Goal: Contribute content: Contribute content

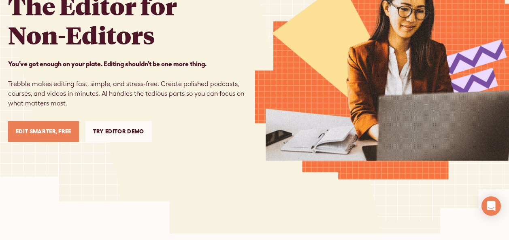
scroll to position [121, 0]
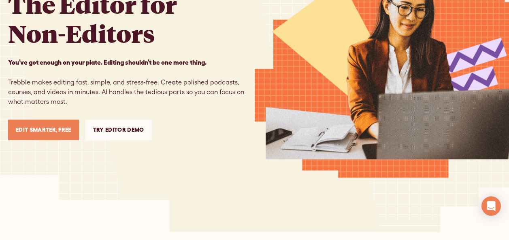
click at [111, 133] on link "Try Editor Demo" at bounding box center [118, 130] width 66 height 21
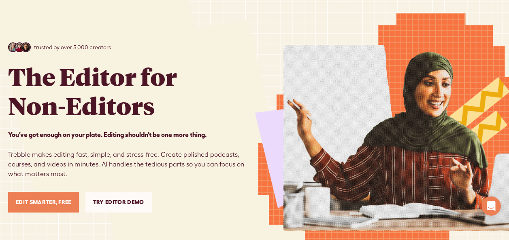
scroll to position [40, 0]
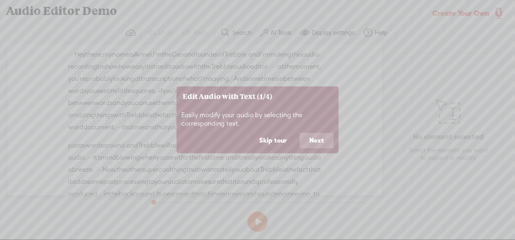
click at [306, 141] on button "Next" at bounding box center [316, 140] width 34 height 15
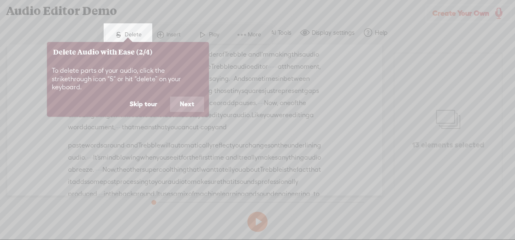
click at [184, 97] on button "Next" at bounding box center [187, 104] width 34 height 15
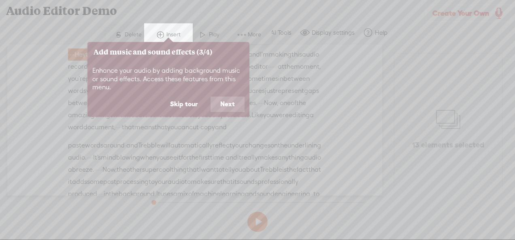
click at [217, 100] on button "Next" at bounding box center [227, 104] width 34 height 15
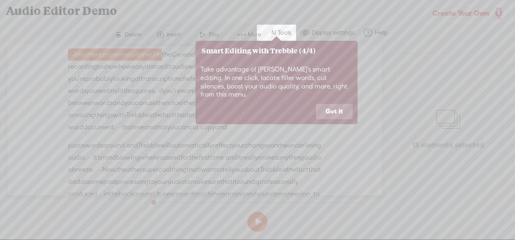
click at [330, 110] on button "Got it" at bounding box center [334, 111] width 37 height 15
click at [330, 110] on div "Unknown · · · · Hey there, · my name is [GEOGRAPHIC_DATA], · I'm the Ceo and fo…" at bounding box center [194, 120] width 375 height 151
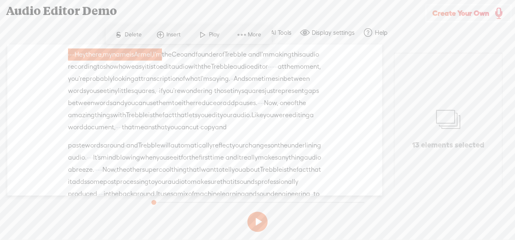
click at [415, 209] on div "Trebble audio editor works best with Google Chrome or Firefox. Please switch yo…" at bounding box center [257, 128] width 515 height 214
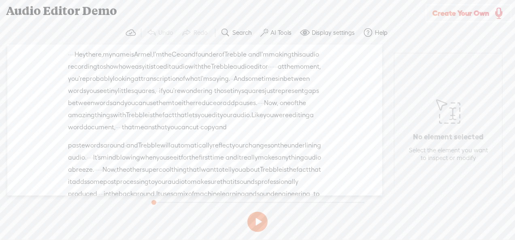
click at [115, 134] on span "document," at bounding box center [99, 127] width 32 height 12
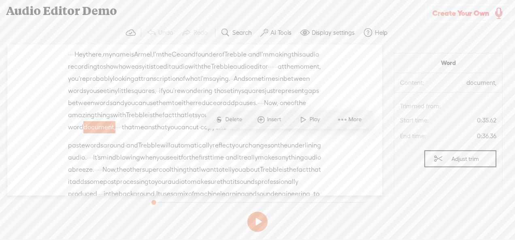
click at [83, 134] on span "word" at bounding box center [75, 127] width 15 height 12
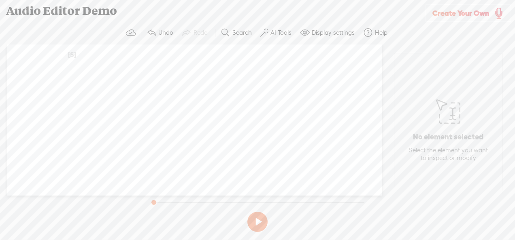
click at [195, 83] on div "Unknown [S] · · · · Hey there, · my name is [PERSON_NAME], · I'm the Ceo and fo…" at bounding box center [194, 120] width 375 height 151
click at [76, 62] on div "Unknown [S] · · · · Hey there, · my name is [PERSON_NAME], · I'm the Ceo and fo…" at bounding box center [194, 58] width 253 height 19
drag, startPoint x: 85, startPoint y: 56, endPoint x: 79, endPoint y: 58, distance: 6.4
click at [83, 58] on span at bounding box center [84, 55] width 16 height 12
click at [74, 58] on span "[S]" at bounding box center [72, 54] width 8 height 7
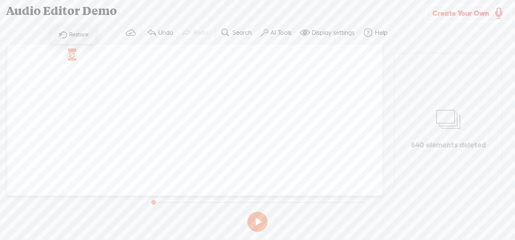
click at [97, 55] on div "[S] · · · · Hey there, · my name is [PERSON_NAME], · I'm the Ceo and founder of…" at bounding box center [194, 55] width 253 height 13
click at [257, 74] on div "Unknown [S] · · · · Hey there, · my name is [PERSON_NAME], · I'm the Ceo and fo…" at bounding box center [194, 120] width 375 height 151
click at [213, 175] on div "Unknown [S] · · · · Hey there, · my name is [PERSON_NAME], · I'm the Ceo and fo…" at bounding box center [194, 120] width 375 height 151
drag, startPoint x: 155, startPoint y: 201, endPoint x: 426, endPoint y: 214, distance: 272.2
click at [442, 214] on div "Trebble audio editor works best with Google Chrome or Firefox. Please switch yo…" at bounding box center [257, 128] width 515 height 214
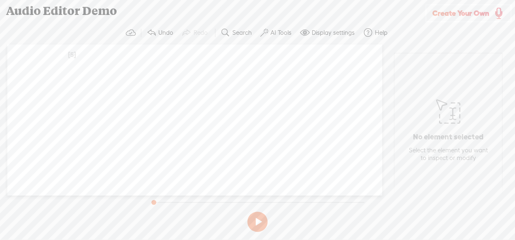
drag, startPoint x: 365, startPoint y: 202, endPoint x: 98, endPoint y: 218, distance: 267.5
click at [98, 218] on div "Trebble audio editor works best with Google Chrome or Firefox. Please switch yo…" at bounding box center [257, 128] width 515 height 214
click at [295, 99] on div "Unknown [S] · · · · Hey there, · my name is [PERSON_NAME], · I'm the Ceo and fo…" at bounding box center [194, 120] width 375 height 151
click at [73, 53] on span "[S]" at bounding box center [72, 54] width 8 height 7
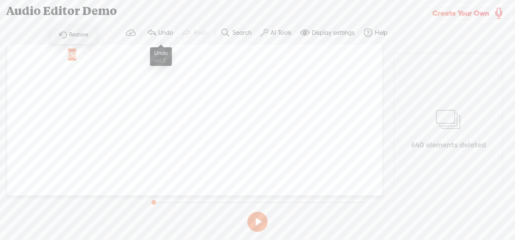
click at [154, 36] on span at bounding box center [151, 33] width 10 height 10
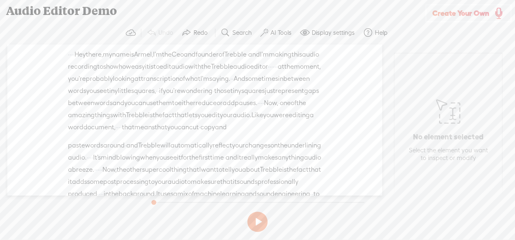
click at [278, 73] on span "at" at bounding box center [281, 67] width 6 height 12
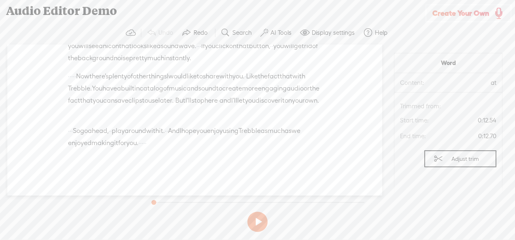
scroll to position [416, 0]
click at [270, 165] on div "Unknown · · · · Hey there, · my name is [GEOGRAPHIC_DATA], · I'm the Ceo and fo…" at bounding box center [194, 120] width 375 height 151
click at [163, 142] on span at bounding box center [154, 143] width 16 height 12
click at [145, 145] on span "·" at bounding box center [144, 143] width 2 height 12
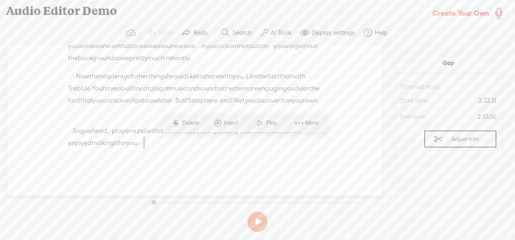
click at [163, 143] on span at bounding box center [154, 143] width 16 height 12
click at [163, 141] on span at bounding box center [154, 143] width 16 height 12
click at [271, 120] on span "Play" at bounding box center [272, 123] width 13 height 8
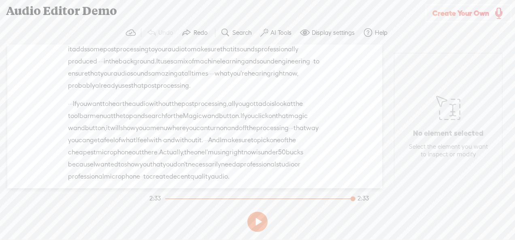
scroll to position [0, 0]
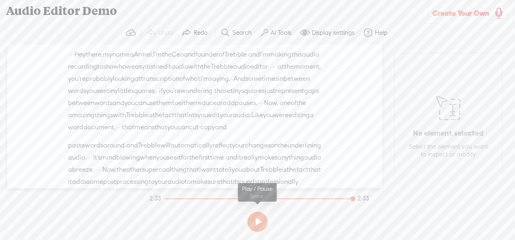
click at [259, 222] on button at bounding box center [257, 222] width 20 height 20
click at [301, 32] on span at bounding box center [305, 33] width 10 height 10
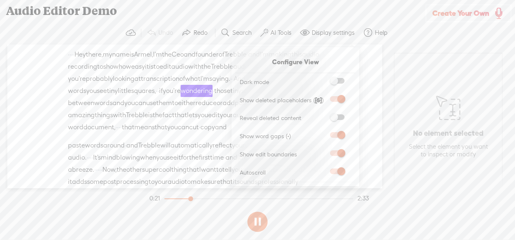
click at [334, 81] on span at bounding box center [337, 81] width 15 height 6
click at [323, 78] on input "checkbox" at bounding box center [323, 78] width 0 height 0
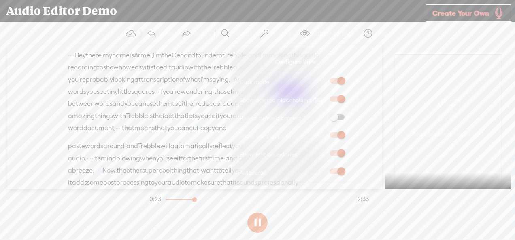
click at [342, 82] on span at bounding box center [337, 81] width 15 height 6
click at [323, 78] on input "checkbox" at bounding box center [323, 78] width 0 height 0
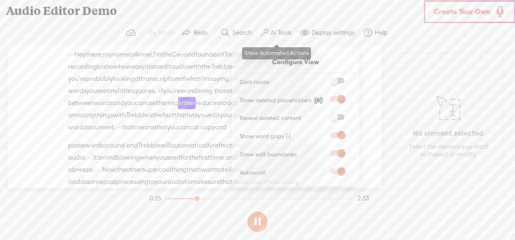
click at [276, 34] on label "AI Tools" at bounding box center [280, 33] width 21 height 8
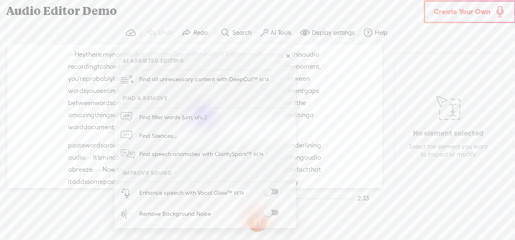
click at [350, 125] on div "Unknown · · · · Hey there, · my name is [GEOGRAPHIC_DATA], · I'm the Ceo and fo…" at bounding box center [194, 117] width 375 height 144
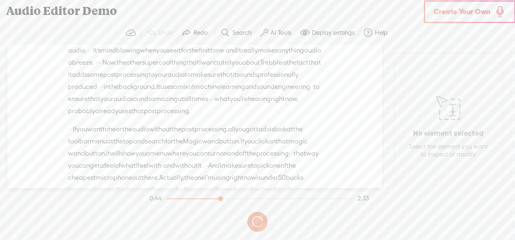
scroll to position [107, 0]
click at [465, 15] on span "Create Your Own" at bounding box center [461, 11] width 57 height 9
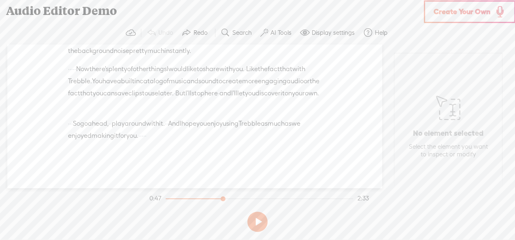
click at [197, 74] on span "like" at bounding box center [192, 69] width 10 height 12
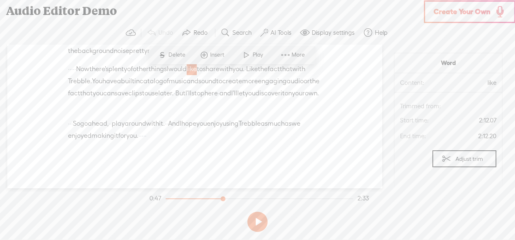
click at [245, 164] on div "Unknown · · · · Hey there, · my name is [GEOGRAPHIC_DATA], · I'm the Ceo and fo…" at bounding box center [194, 117] width 375 height 144
click at [143, 142] on span "·" at bounding box center [143, 136] width 2 height 12
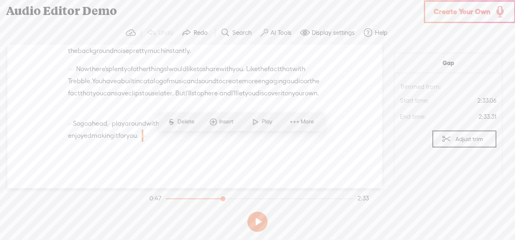
click at [163, 140] on span at bounding box center [154, 136] width 16 height 12
click at [290, 124] on span at bounding box center [294, 122] width 12 height 15
click at [163, 139] on span at bounding box center [154, 136] width 16 height 12
drag, startPoint x: 273, startPoint y: 156, endPoint x: 273, endPoint y: 150, distance: 6.1
click at [273, 155] on div "Unknown · · · · Hey there, · my name is [GEOGRAPHIC_DATA], · I'm the Ceo and fo…" at bounding box center [194, 117] width 375 height 144
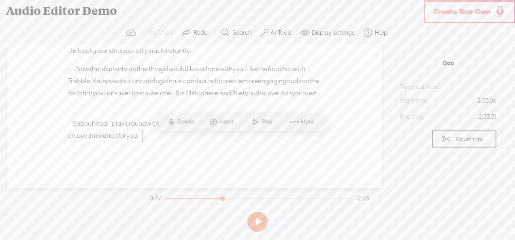
click at [270, 142] on div "· · · So go ahead, · · play around with it. · · And I hope you enjoy using Treb…" at bounding box center [194, 130] width 253 height 24
click at [163, 141] on span at bounding box center [154, 136] width 16 height 12
click at [145, 142] on span "·" at bounding box center [144, 136] width 2 height 12
click at [146, 142] on span "·" at bounding box center [146, 136] width 2 height 12
click at [318, 123] on span "More" at bounding box center [317, 122] width 15 height 8
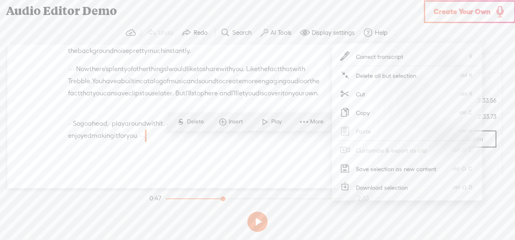
click at [370, 128] on span "Paste" at bounding box center [363, 131] width 47 height 18
click at [397, 76] on span "Delete all but selection" at bounding box center [386, 75] width 92 height 18
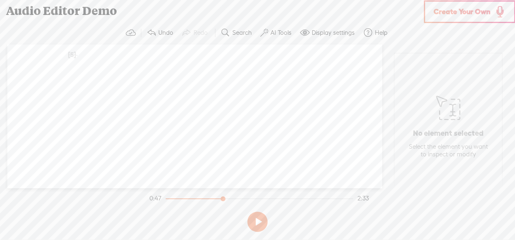
scroll to position [0, 0]
click at [218, 97] on div "Unknown [S] · · · · Hey there, · my name is [PERSON_NAME], · I'm the Ceo and fo…" at bounding box center [194, 117] width 375 height 144
click at [325, 29] on label "Display settings" at bounding box center [333, 33] width 43 height 8
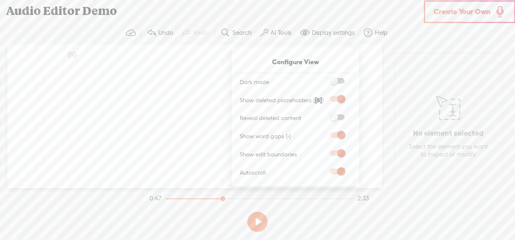
click at [334, 117] on span at bounding box center [337, 118] width 15 height 6
click at [323, 115] on input "checkbox" at bounding box center [323, 115] width 0 height 0
click at [117, 61] on span "· · · · Hey there, · my name is [PERSON_NAME], · I'm the Ceo and founder of · T…" at bounding box center [194, 55] width 253 height 12
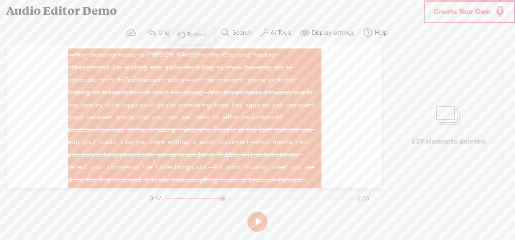
drag, startPoint x: 373, startPoint y: 139, endPoint x: 370, endPoint y: 145, distance: 6.5
click at [373, 140] on div "Unknown [S] · · · · Hey there, · my name is [PERSON_NAME], · I'm the Ceo and fo…" at bounding box center [194, 117] width 375 height 144
click at [294, 61] on span "· · · · Hey there, · my name is [PERSON_NAME], · I'm the Ceo and founder of · T…" at bounding box center [194, 55] width 253 height 12
drag, startPoint x: 295, startPoint y: 134, endPoint x: 329, endPoint y: 133, distance: 33.6
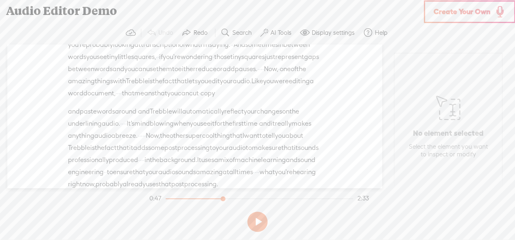
scroll to position [40, 0]
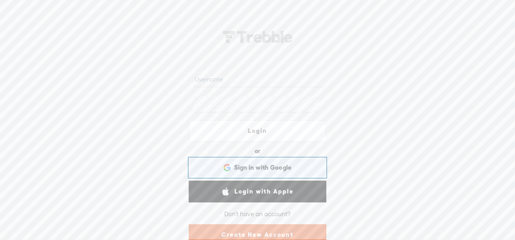
click at [292, 165] on div "Sign in with Google Sign in with Google. Opens in new tab" at bounding box center [257, 168] width 126 height 19
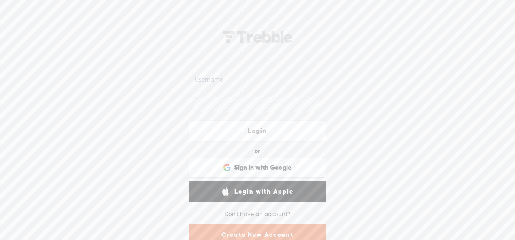
click at [94, 103] on div "Login or Login with Facebook Sign in with Google Sign in with Google. Opens in …" at bounding box center [257, 131] width 515 height 218
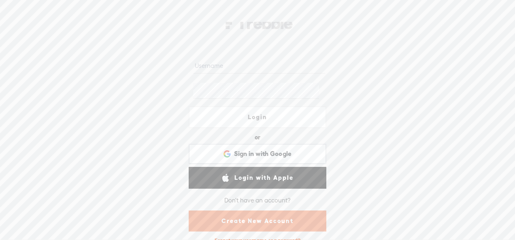
scroll to position [21, 0]
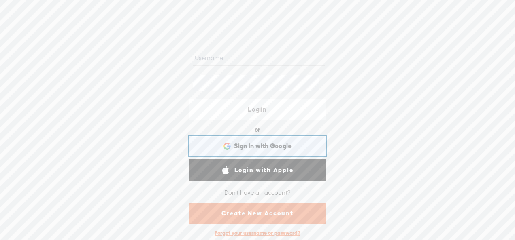
click at [272, 147] on span "Sign in with Google" at bounding box center [263, 146] width 58 height 8
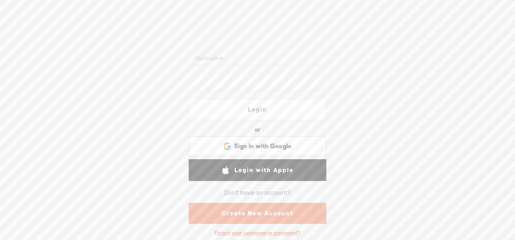
click at [270, 209] on link "Create New Account" at bounding box center [258, 213] width 138 height 21
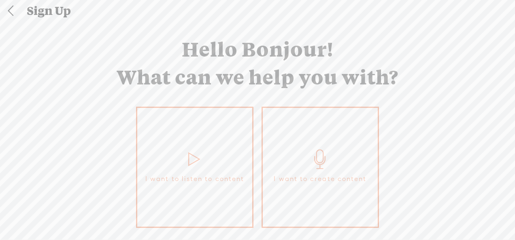
click at [293, 189] on link "I want to create content" at bounding box center [319, 167] width 117 height 121
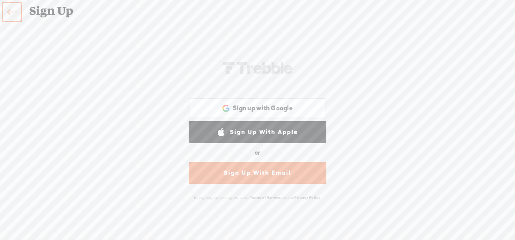
click at [270, 175] on link "Sign Up With Email" at bounding box center [258, 173] width 138 height 22
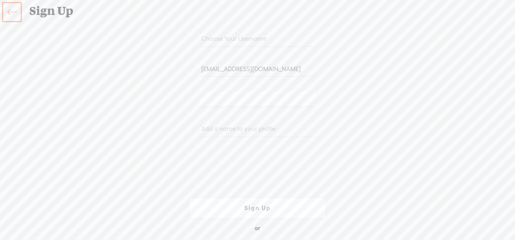
click at [246, 68] on input "maryjaneraphael@gmail.com" at bounding box center [256, 69] width 115 height 16
type input "maryjaneraphael751@gmail.com"
click at [256, 36] on input "text" at bounding box center [256, 39] width 115 height 16
type input "d"
type input "m"
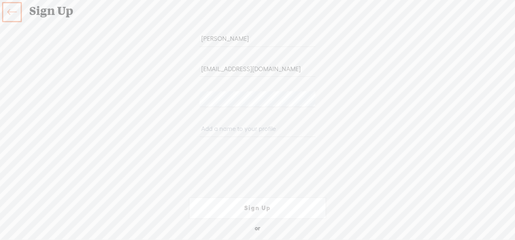
type input "maryjane"
click at [269, 125] on input "text" at bounding box center [256, 129] width 115 height 16
click at [213, 123] on input "text" at bounding box center [256, 129] width 115 height 16
type input "Mjk751@mj"
drag, startPoint x: 368, startPoint y: 110, endPoint x: 353, endPoint y: 114, distance: 15.4
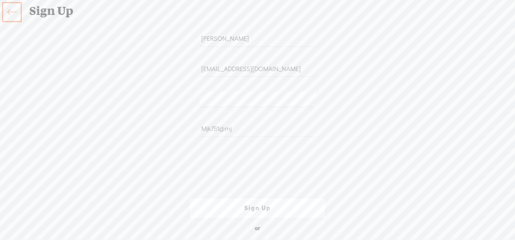
click at [368, 111] on div "Your content channel is ready! Create an account to finish the set up maryjane …" at bounding box center [257, 131] width 425 height 200
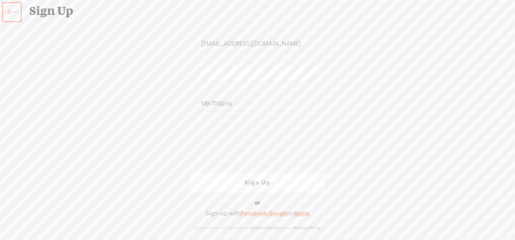
scroll to position [42, 0]
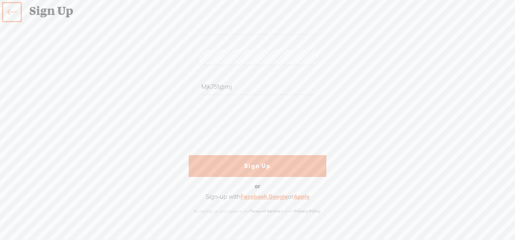
click at [243, 168] on link "Sign Up" at bounding box center [258, 166] width 138 height 22
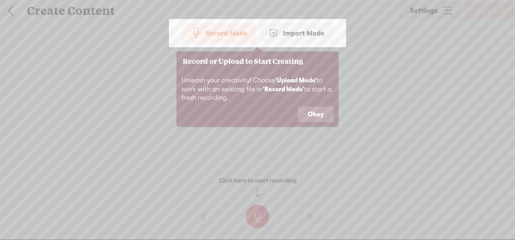
click at [318, 115] on button "Okay" at bounding box center [316, 114] width 36 height 15
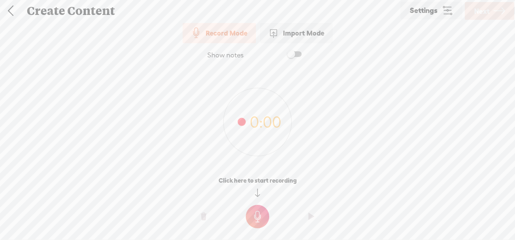
click at [296, 53] on span at bounding box center [294, 54] width 15 height 6
click at [247, 91] on textarea at bounding box center [257, 106] width 312 height 66
paste textarea "‎ ‎ ‎Episode 1: ‎"The Unexpected Connection" ‎ ‎I still remember the day I met …"
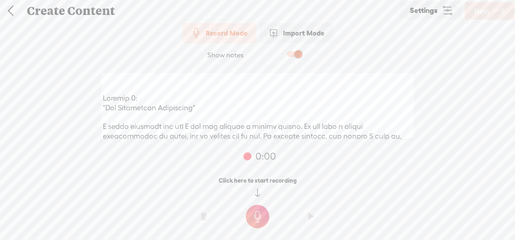
click at [259, 216] on t at bounding box center [257, 216] width 23 height 23
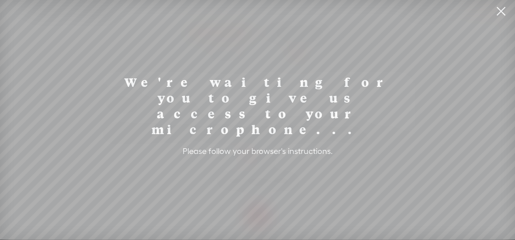
drag, startPoint x: 475, startPoint y: 139, endPoint x: 467, endPoint y: 134, distance: 9.2
click at [475, 139] on div "We're waiting for you to give us access to your microphone... Please follow you…" at bounding box center [257, 120] width 515 height 240
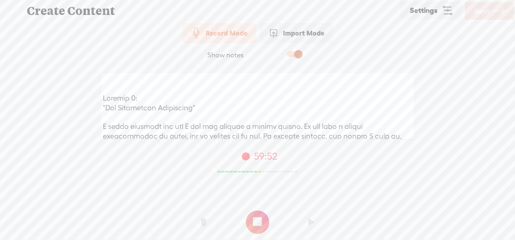
click at [258, 223] on t at bounding box center [257, 222] width 23 height 23
click at [314, 221] on t at bounding box center [311, 222] width 6 height 24
click at [310, 222] on t at bounding box center [311, 222] width 6 height 24
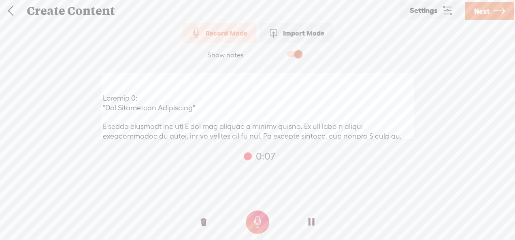
click at [205, 221] on t at bounding box center [204, 222] width 6 height 24
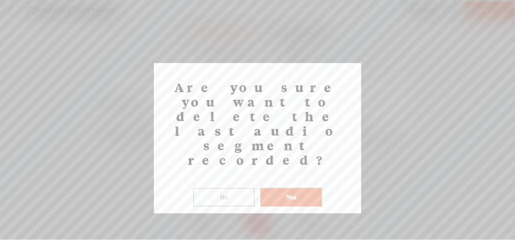
click at [282, 188] on button "Yes" at bounding box center [291, 197] width 62 height 19
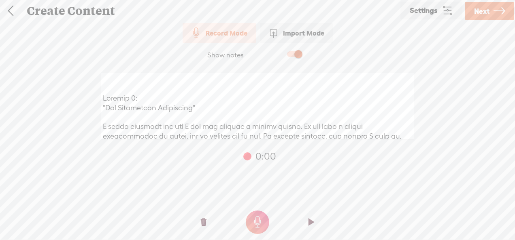
click at [254, 220] on t at bounding box center [257, 222] width 23 height 23
click at [254, 222] on t at bounding box center [257, 222] width 23 height 23
click at [313, 223] on t at bounding box center [311, 222] width 6 height 24
click at [199, 221] on o at bounding box center [203, 222] width 32 height 24
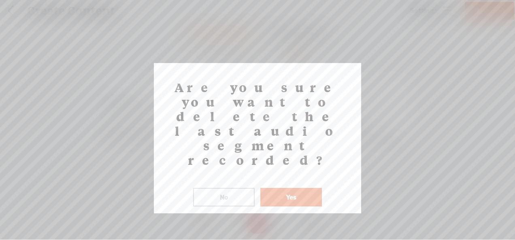
click at [302, 188] on button "Yes" at bounding box center [291, 197] width 62 height 19
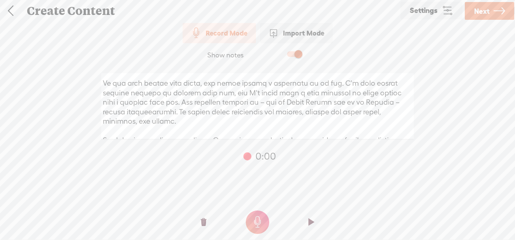
scroll to position [81, 0]
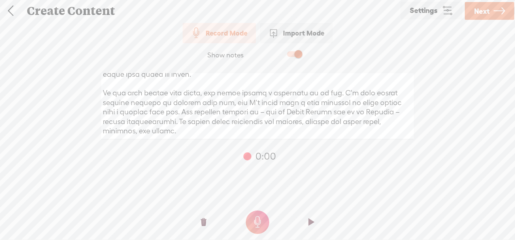
drag, startPoint x: 257, startPoint y: 111, endPoint x: 300, endPoint y: 112, distance: 42.9
click at [300, 112] on textarea at bounding box center [257, 106] width 312 height 66
click at [257, 112] on textarea at bounding box center [257, 106] width 312 height 66
click at [312, 114] on textarea at bounding box center [257, 106] width 312 height 66
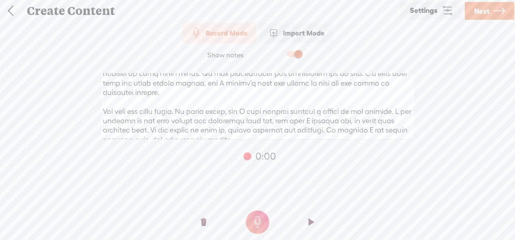
scroll to position [162, 0]
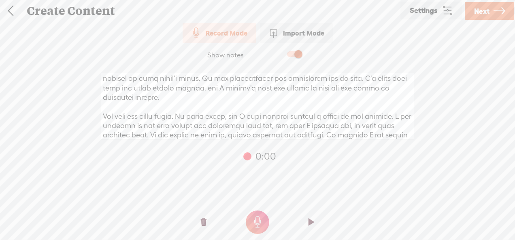
drag, startPoint x: 191, startPoint y: 74, endPoint x: 183, endPoint y: 117, distance: 42.9
click at [183, 117] on textarea at bounding box center [257, 106] width 312 height 66
drag, startPoint x: 276, startPoint y: 117, endPoint x: 259, endPoint y: 118, distance: 17.4
click at [259, 118] on textarea at bounding box center [257, 106] width 312 height 66
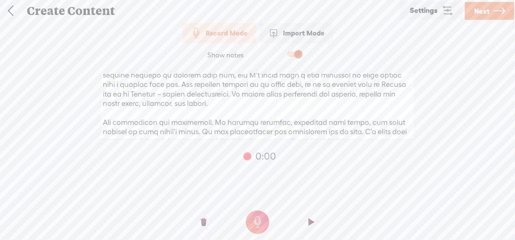
scroll to position [101, 0]
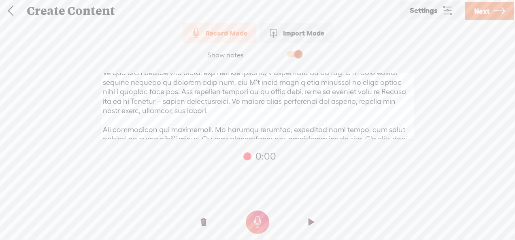
drag, startPoint x: 180, startPoint y: 86, endPoint x: 314, endPoint y: 121, distance: 138.4
click at [314, 121] on textarea at bounding box center [257, 106] width 312 height 66
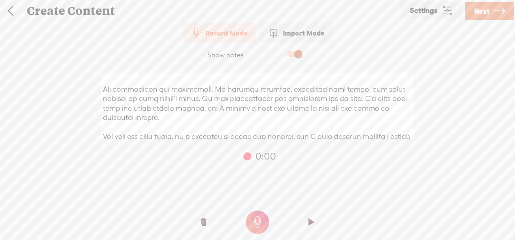
click at [370, 101] on textarea at bounding box center [257, 106] width 312 height 66
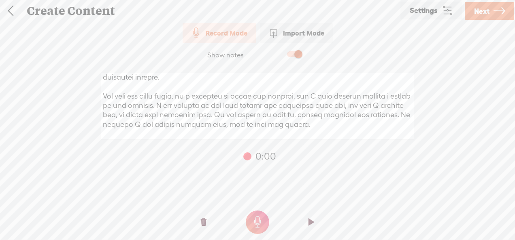
drag, startPoint x: 367, startPoint y: 96, endPoint x: 178, endPoint y: 108, distance: 188.5
click at [178, 108] on textarea at bounding box center [257, 106] width 312 height 66
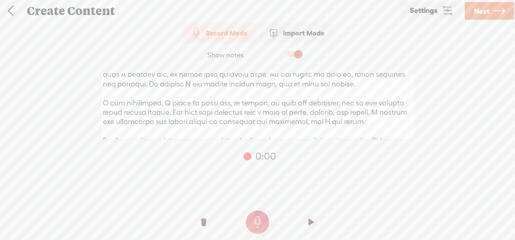
scroll to position [263, 0]
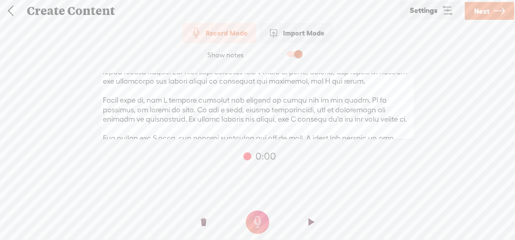
click at [152, 110] on textarea at bounding box center [257, 106] width 312 height 66
drag, startPoint x: 168, startPoint y: 110, endPoint x: 105, endPoint y: 112, distance: 62.7
click at [105, 112] on textarea at bounding box center [257, 106] width 312 height 66
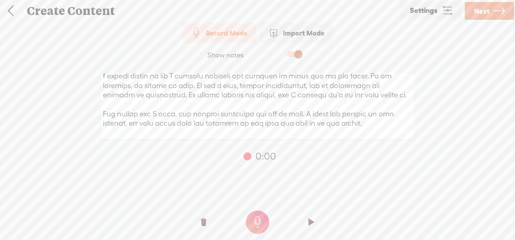
scroll to position [306, 0]
click at [373, 125] on textarea at bounding box center [257, 106] width 312 height 66
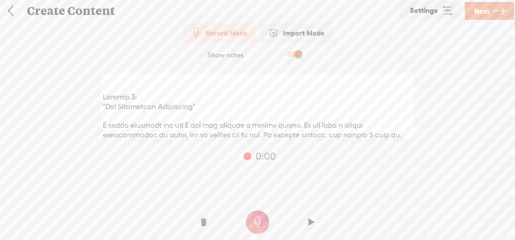
scroll to position [0, 0]
click at [151, 98] on textarea at bounding box center [257, 106] width 312 height 66
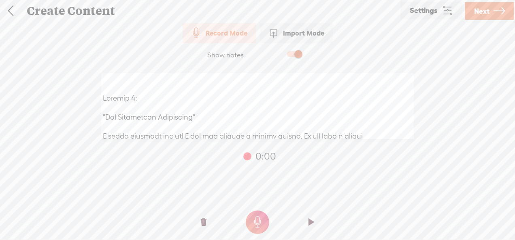
click at [208, 124] on textarea at bounding box center [257, 106] width 312 height 66
click at [332, 82] on textarea at bounding box center [257, 106] width 312 height 66
click at [114, 89] on textarea at bounding box center [257, 106] width 312 height 66
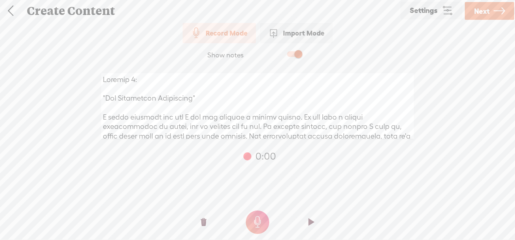
click at [104, 86] on textarea at bounding box center [257, 106] width 312 height 66
click at [299, 123] on textarea at bounding box center [257, 106] width 312 height 66
type textarea "Episode 1: ‎"The Unexpected Connection" ‎ ‎I still remember the day I met him t…"
click at [258, 220] on t at bounding box center [257, 222] width 23 height 23
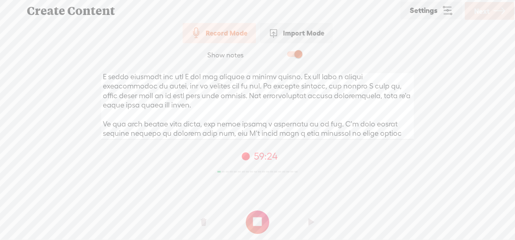
scroll to position [81, 0]
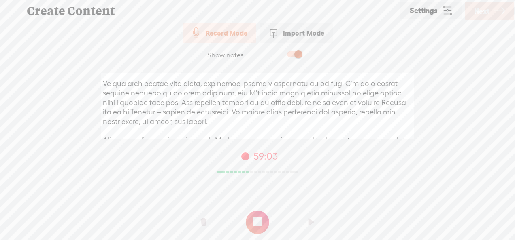
click at [322, 121] on textarea at bounding box center [257, 106] width 312 height 66
click at [261, 220] on t at bounding box center [257, 222] width 23 height 23
click at [312, 223] on t at bounding box center [311, 222] width 6 height 24
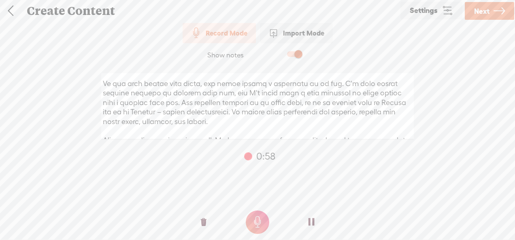
click at [320, 176] on div "Show notes 59:01 0:58 1 0:58 Click here to start recording" at bounding box center [257, 139] width 515 height 193
click at [201, 223] on t at bounding box center [204, 222] width 6 height 24
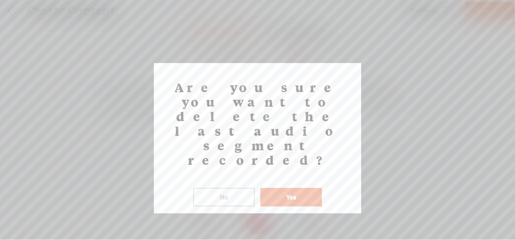
click at [303, 188] on button "Yes" at bounding box center [291, 197] width 62 height 19
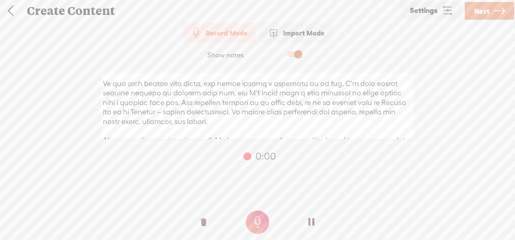
click at [202, 222] on t at bounding box center [204, 222] width 6 height 24
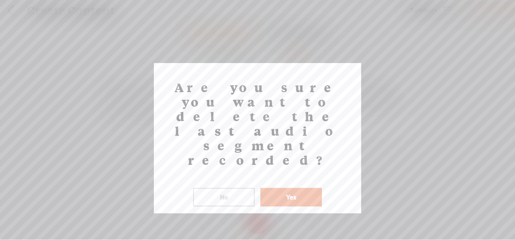
click at [276, 188] on button "Yes" at bounding box center [291, 197] width 62 height 19
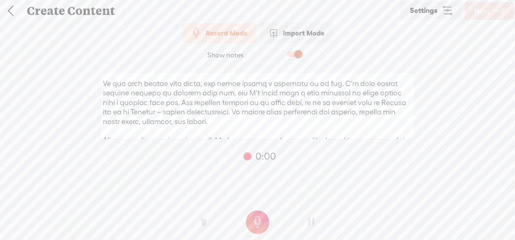
click at [344, 206] on div at bounding box center [257, 192] width 515 height 30
click at [260, 218] on t at bounding box center [257, 222] width 23 height 23
click at [258, 214] on t at bounding box center [257, 222] width 23 height 23
click at [204, 223] on t at bounding box center [204, 222] width 6 height 24
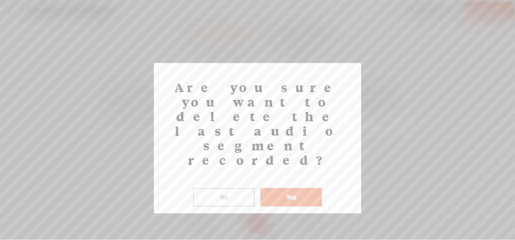
click at [285, 188] on button "Yes" at bounding box center [291, 197] width 62 height 19
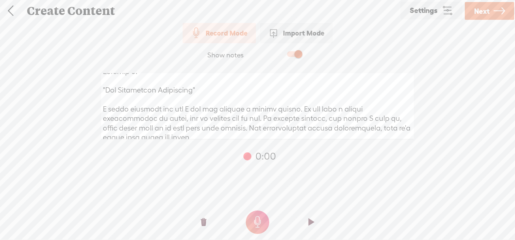
scroll to position [0, 0]
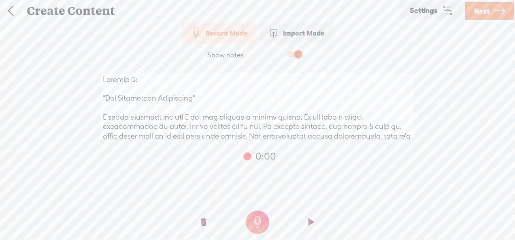
click at [256, 213] on t at bounding box center [257, 222] width 23 height 23
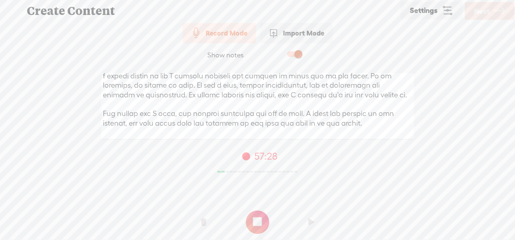
scroll to position [297, 0]
click at [250, 215] on t at bounding box center [257, 222] width 23 height 23
click at [311, 223] on t at bounding box center [311, 222] width 6 height 24
click at [448, 10] on icon at bounding box center [446, 10] width 11 height 11
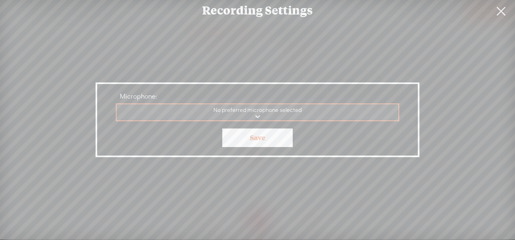
click at [259, 115] on select "Communications - Microphone Microphone Microphone No preferred microphone selec…" at bounding box center [258, 112] width 282 height 17
select select "268e5af4bfe507da42d8cfdb7c5d38ae007b39ba20cde09a1bb6b640e84ac28c"
click at [117, 104] on select "Communications - Microphone Microphone Microphone No preferred microphone selec…" at bounding box center [258, 112] width 282 height 17
click at [250, 140] on link "Save" at bounding box center [257, 138] width 70 height 19
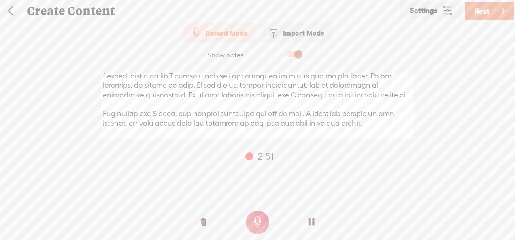
click at [443, 7] on icon at bounding box center [446, 10] width 11 height 11
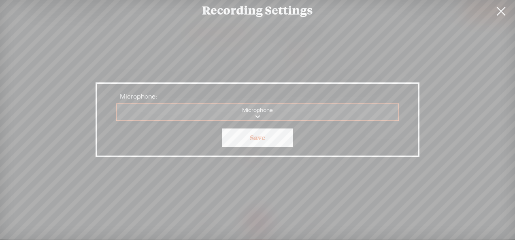
click at [295, 117] on select "Communications - Microphone Microphone Microphone" at bounding box center [258, 112] width 282 height 17
select select "f3a16a7f8c4f647e1af9ca412b41477c87f7badfb9c749d6253d70f748553387"
click at [117, 104] on select "Communications - Microphone Microphone Microphone" at bounding box center [258, 112] width 282 height 17
click at [265, 140] on link "Save" at bounding box center [257, 138] width 70 height 19
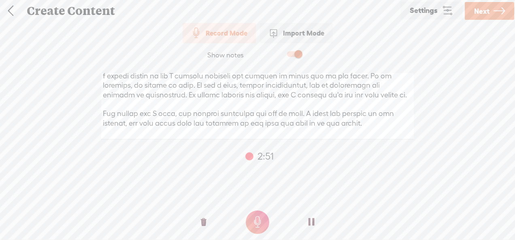
click at [488, 12] on span "Next" at bounding box center [481, 11] width 15 height 21
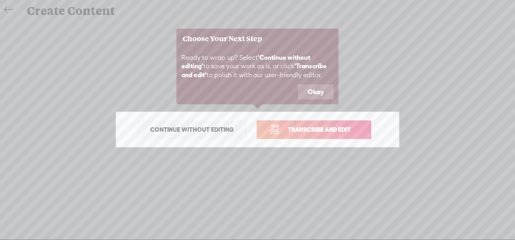
click at [316, 125] on span "Transcribe and edit" at bounding box center [319, 129] width 80 height 9
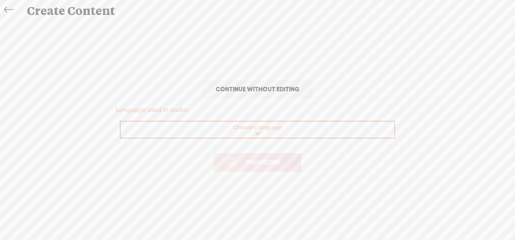
click at [253, 132] on select "Choose a language Afrikaans Albanian Amharic Arabic, Gulf Arabic, Modern Standa…" at bounding box center [258, 130] width 274 height 17
select select "en-GB"
click at [121, 122] on select "Choose a language Afrikaans Albanian Amharic Arabic, Gulf Arabic, Modern Standa…" at bounding box center [258, 130] width 274 height 17
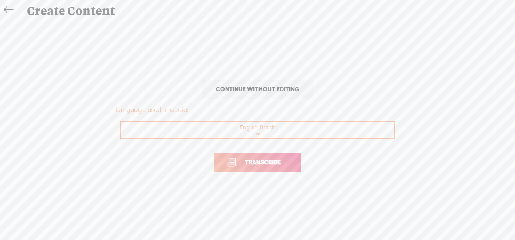
click at [263, 163] on span "Transcribe" at bounding box center [262, 162] width 53 height 9
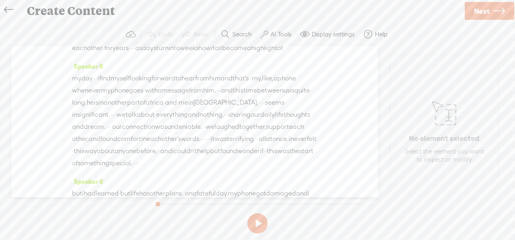
scroll to position [121, 0]
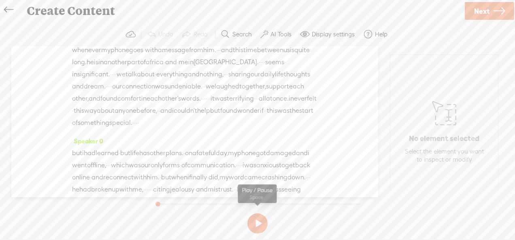
click at [252, 223] on button at bounding box center [257, 224] width 20 height 20
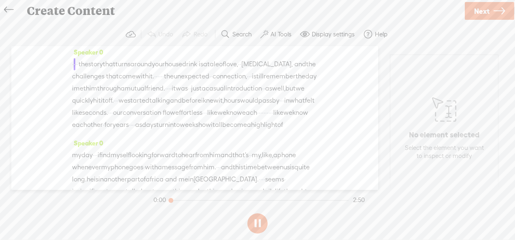
scroll to position [0, 0]
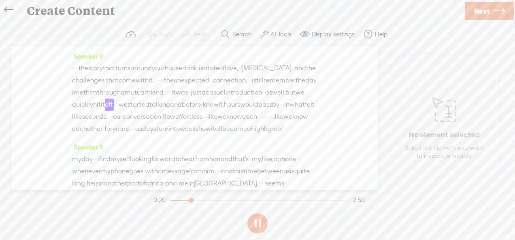
click at [261, 222] on button at bounding box center [257, 224] width 20 height 20
click at [337, 37] on label "Display settings" at bounding box center [333, 34] width 43 height 8
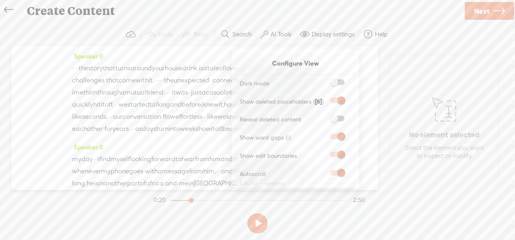
click at [172, 99] on span "it" at bounding box center [174, 93] width 4 height 12
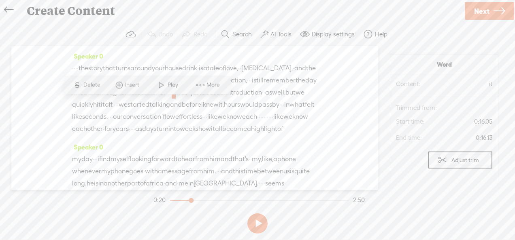
click at [305, 111] on span "felt" at bounding box center [310, 105] width 10 height 12
click at [294, 135] on div "· · · · the story that turns around your house drink · is a tale of love, · · g…" at bounding box center [194, 98] width 245 height 73
click at [197, 67] on span "drink" at bounding box center [189, 68] width 15 height 12
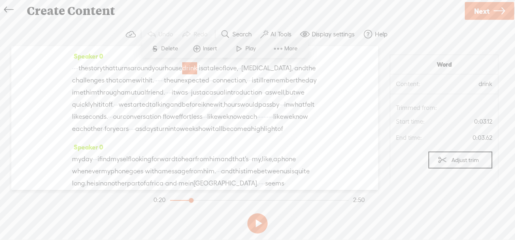
drag, startPoint x: 233, startPoint y: 67, endPoint x: 183, endPoint y: 68, distance: 49.4
click at [183, 68] on div "· · · · the story that turns around your house drink · is a tale of love, · · g…" at bounding box center [194, 98] width 245 height 73
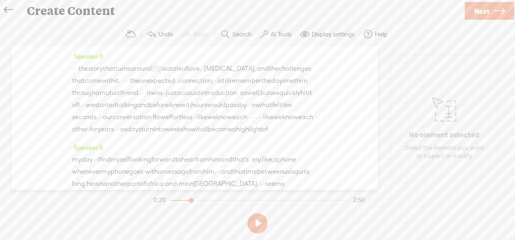
click at [257, 222] on button at bounding box center [257, 224] width 20 height 20
drag, startPoint x: 192, startPoint y: 199, endPoint x: 228, endPoint y: 212, distance: 38.3
click at [157, 205] on section "0:22 2:49" at bounding box center [259, 200] width 214 height 20
drag, startPoint x: 195, startPoint y: 199, endPoint x: 165, endPoint y: 201, distance: 30.0
click at [165, 201] on div at bounding box center [170, 201] width 19 height 19
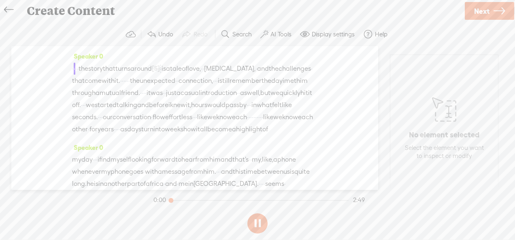
click at [255, 225] on button at bounding box center [257, 224] width 20 height 20
click at [166, 99] on span "just" at bounding box center [171, 93] width 11 height 12
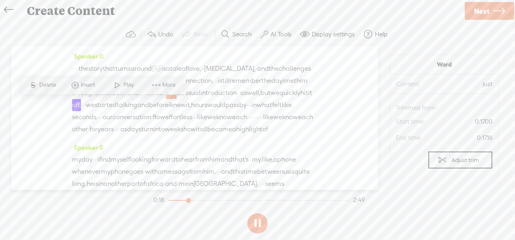
click at [164, 99] on span "·" at bounding box center [165, 93] width 2 height 12
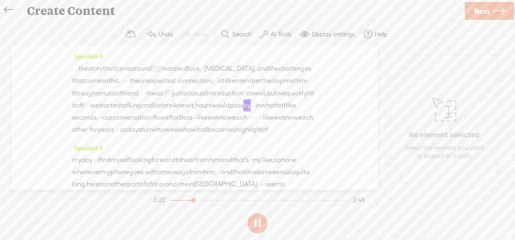
click at [163, 100] on span "·" at bounding box center [164, 93] width 2 height 12
click at [197, 124] on span "·" at bounding box center [196, 118] width 2 height 12
click at [195, 124] on span "·" at bounding box center [195, 118] width 2 height 12
click at [194, 124] on span "·" at bounding box center [193, 118] width 2 height 12
click at [281, 124] on span "·" at bounding box center [282, 118] width 2 height 12
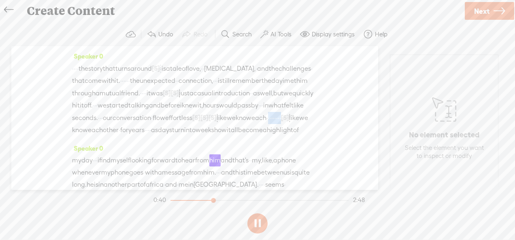
drag, startPoint x: 163, startPoint y: 141, endPoint x: 126, endPoint y: 145, distance: 37.4
click at [126, 136] on div "· · · · the story that turns around [S] your house drink · is a tale of love, ·…" at bounding box center [194, 99] width 245 height 74
drag, startPoint x: 124, startPoint y: 140, endPoint x: 291, endPoint y: 125, distance: 167.4
click at [291, 125] on div "· · · · the story that turns around [S] your house drink · is a tale of love, ·…" at bounding box center [194, 99] width 245 height 74
drag, startPoint x: 229, startPoint y: 199, endPoint x: 204, endPoint y: 196, distance: 24.5
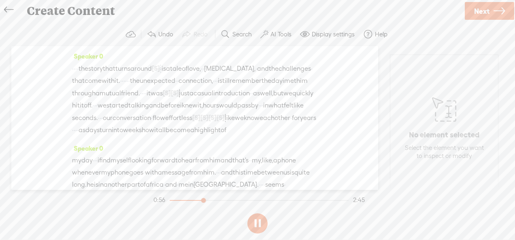
click at [204, 199] on div at bounding box center [204, 201] width 19 height 19
drag, startPoint x: 204, startPoint y: 200, endPoint x: 185, endPoint y: 203, distance: 18.8
click at [185, 203] on div at bounding box center [188, 201] width 19 height 19
drag, startPoint x: 205, startPoint y: 140, endPoint x: 188, endPoint y: 142, distance: 17.1
click at [188, 136] on div "· · · · the story that turns around [S] your house drink · is a tale of love, ·…" at bounding box center [194, 99] width 245 height 74
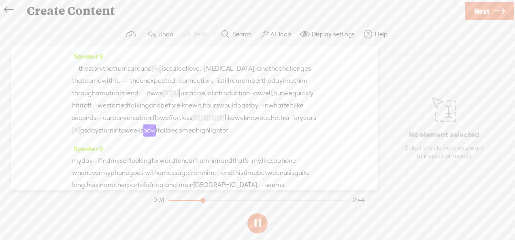
click at [225, 124] on span "like" at bounding box center [230, 118] width 10 height 12
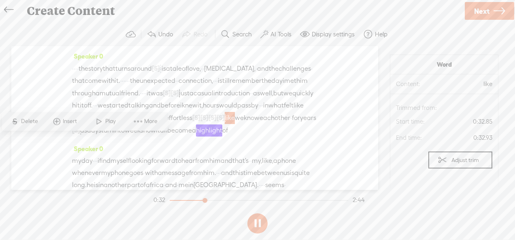
click at [72, 140] on div "Speaker 0 · · · · the story that turns around [S] your house drink · is a tale …" at bounding box center [194, 118] width 367 height 144
click at [68, 142] on div "Speaker 0 · · · · the story that turns around [S] your house drink · is a tale …" at bounding box center [194, 118] width 367 height 144
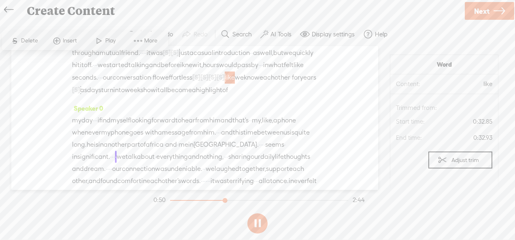
scroll to position [81, 0]
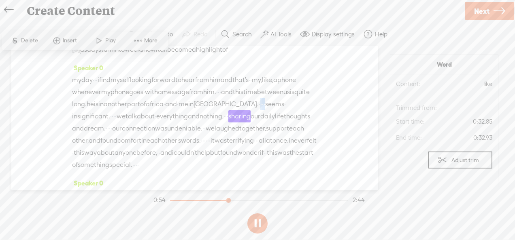
drag, startPoint x: 154, startPoint y: 139, endPoint x: 138, endPoint y: 138, distance: 15.4
click at [138, 138] on div "my day · · · i find myself looking forward to hear from him and that's · · my, …" at bounding box center [194, 122] width 245 height 97
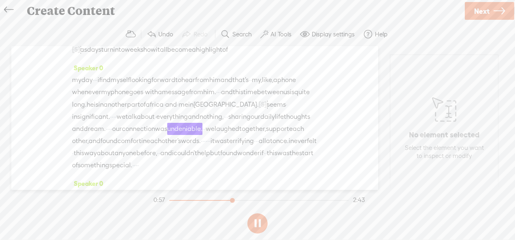
click at [286, 111] on span "·" at bounding box center [287, 105] width 2 height 12
drag, startPoint x: 231, startPoint y: 201, endPoint x: 218, endPoint y: 202, distance: 13.0
click at [218, 202] on div at bounding box center [220, 201] width 19 height 19
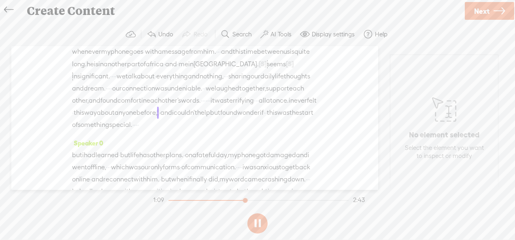
scroll to position [162, 0]
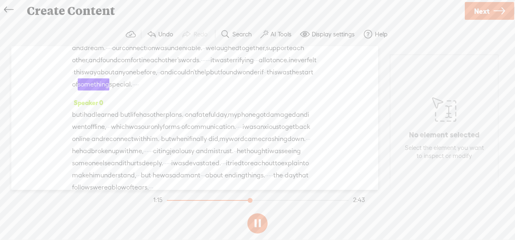
drag, startPoint x: 251, startPoint y: 97, endPoint x: 227, endPoint y: 95, distance: 23.9
click at [227, 91] on div "my day · · · i find myself looking forward to hear from him and that's · · my, …" at bounding box center [194, 42] width 245 height 98
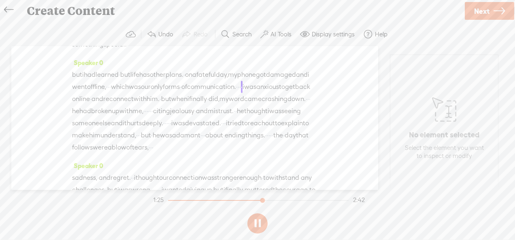
click at [181, 93] on span "·" at bounding box center [181, 87] width 2 height 12
click at [91, 106] on span "·" at bounding box center [91, 99] width 2 height 12
drag, startPoint x: 178, startPoint y: 158, endPoint x: 167, endPoint y: 159, distance: 11.0
click at [167, 155] on div "but i had learned · but life has other plans. · on a fateful day, my phone got …" at bounding box center [194, 112] width 245 height 86
drag, startPoint x: 271, startPoint y: 169, endPoint x: 266, endPoint y: 171, distance: 5.3
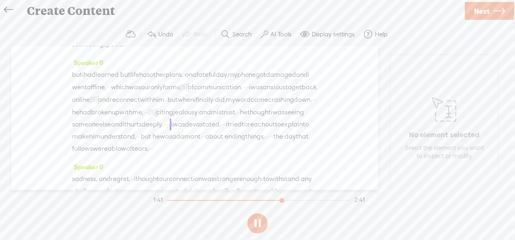
click at [266, 155] on div "but i had learned · but life has other plans. · on a fateful day, my phone got …" at bounding box center [194, 112] width 245 height 86
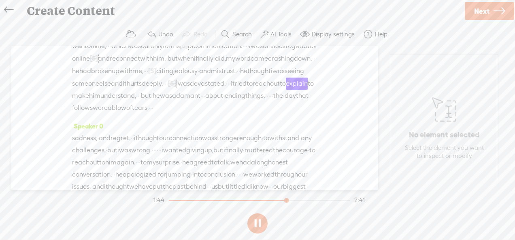
scroll to position [283, 0]
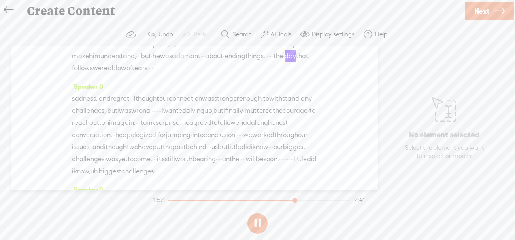
drag, startPoint x: 164, startPoint y: 116, endPoint x: 153, endPoint y: 115, distance: 11.4
click at [153, 74] on div "but i had learned · but life has other plans. · on a fateful day, my phone got …" at bounding box center [194, 31] width 245 height 87
drag, startPoint x: 250, startPoint y: 116, endPoint x: 234, endPoint y: 112, distance: 16.2
click at [234, 75] on div "but i had learned · but life has other plans. · on a fateful day, my phone got …" at bounding box center [194, 31] width 245 height 87
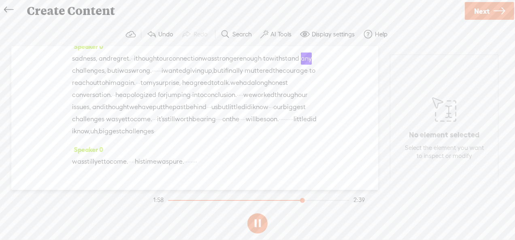
scroll to position [364, 0]
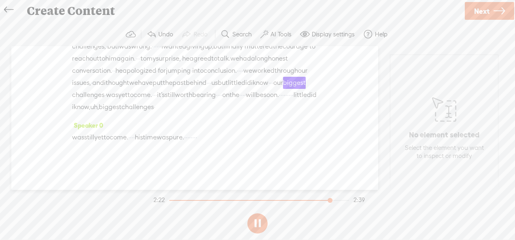
click at [320, 168] on div "Speaker 0 · · · · the story that turns around [S] your house drink · is a tale …" at bounding box center [194, 118] width 367 height 144
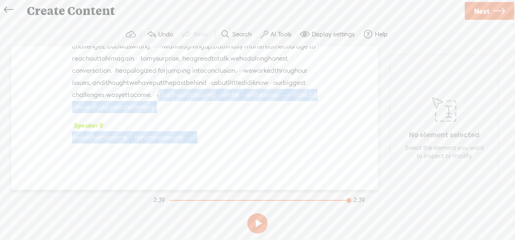
scroll to position [429, 0]
drag, startPoint x: 274, startPoint y: 122, endPoint x: 300, endPoint y: 186, distance: 69.3
click at [301, 193] on div "Trebble audio editor works best with Google Chrome or Firefox. Please switch yo…" at bounding box center [257, 130] width 498 height 214
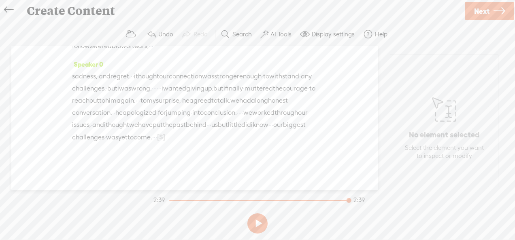
scroll to position [374, 0]
drag, startPoint x: 270, startPoint y: 136, endPoint x: 261, endPoint y: 138, distance: 9.1
click at [261, 138] on div "sadness, · and regret. · · i thought our connection was stronger enough · to wi…" at bounding box center [194, 106] width 245 height 73
drag, startPoint x: 233, startPoint y: 113, endPoint x: 223, endPoint y: 114, distance: 10.5
click at [223, 114] on div "sadness, · and regret. · · i thought our connection was stronger enough · to wi…" at bounding box center [194, 106] width 245 height 73
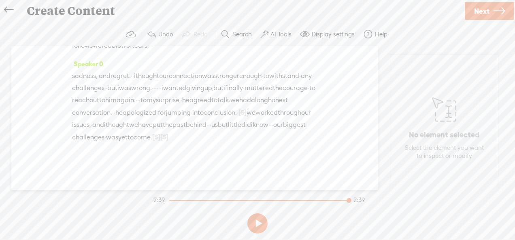
drag, startPoint x: 257, startPoint y: 76, endPoint x: 235, endPoint y: 78, distance: 21.5
click at [235, 78] on div "sadness, · and regret. · · i thought our connection was stronger enough · to wi…" at bounding box center [194, 107] width 245 height 74
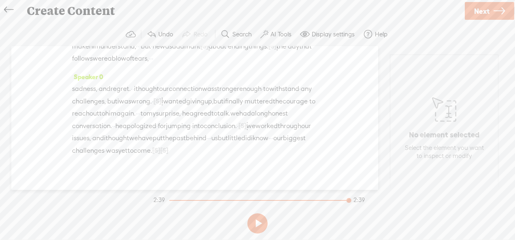
drag, startPoint x: 122, startPoint y: 89, endPoint x: 116, endPoint y: 90, distance: 5.7
click at [116, 65] on div "but i had learned · but life has other plans. · on a fateful day, my phone got …" at bounding box center [194, 21] width 245 height 87
drag, startPoint x: 272, startPoint y: 78, endPoint x: 257, endPoint y: 83, distance: 16.5
click at [257, 65] on div "but i had learned · but life has other plans. · on a fateful day, my phone got …" at bounding box center [194, 21] width 245 height 87
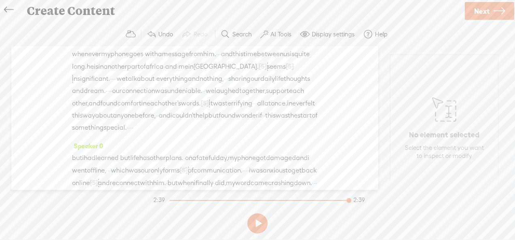
scroll to position [91, 0]
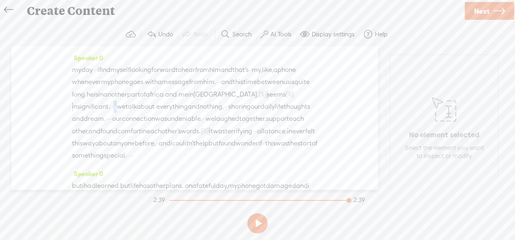
drag, startPoint x: 237, startPoint y: 126, endPoint x: 228, endPoint y: 129, distance: 9.5
click at [228, 129] on div "my day · · · i find myself looking forward to hear from him and that's · · my, …" at bounding box center [194, 113] width 245 height 98
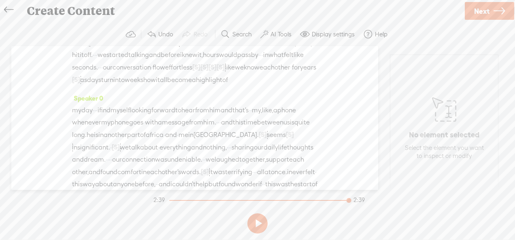
drag, startPoint x: 110, startPoint y: 131, endPoint x: 106, endPoint y: 132, distance: 5.0
click at [106, 132] on div "my day · · · i find myself looking forward to hear from him and that's · · my, …" at bounding box center [194, 153] width 245 height 98
drag, startPoint x: 157, startPoint y: 81, endPoint x: 147, endPoint y: 79, distance: 9.8
click at [147, 79] on div "· · · · the story that turns around [S] your house drink · is a tale of love, ·…" at bounding box center [194, 49] width 245 height 74
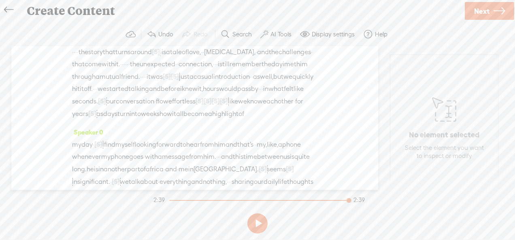
scroll to position [0, 0]
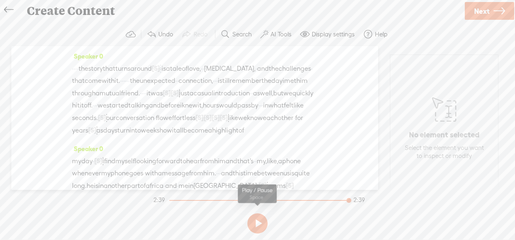
click at [256, 221] on button at bounding box center [257, 224] width 20 height 20
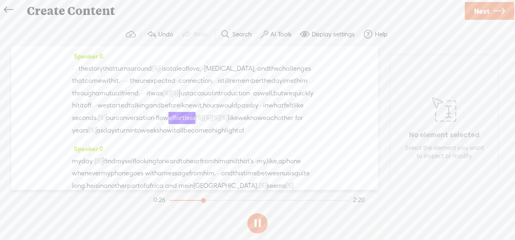
drag, startPoint x: 289, startPoint y: 118, endPoint x: 280, endPoint y: 120, distance: 9.0
click at [280, 120] on div "· · · · the story that turns around [S] your house drink · is a tale of love, ·…" at bounding box center [194, 99] width 245 height 74
click at [196, 200] on div at bounding box center [260, 200] width 180 height 1
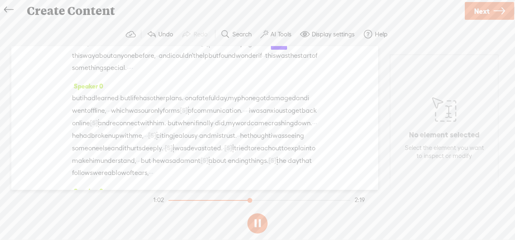
scroll to position [180, 0]
drag, startPoint x: 145, startPoint y: 99, endPoint x: 139, endPoint y: 101, distance: 6.4
click at [139, 74] on div "my day · [S] · · i find myself looking forward to hear from him and that's · · …" at bounding box center [194, 24] width 245 height 99
click at [259, 200] on div at bounding box center [258, 200] width 184 height 1
click at [247, 201] on section "1:12 2:19" at bounding box center [259, 200] width 214 height 20
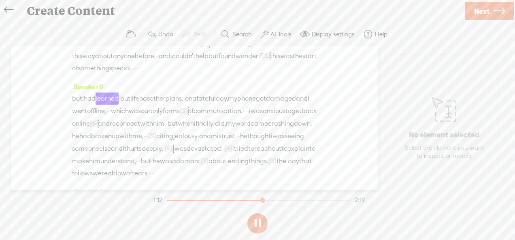
click at [243, 199] on section "1:12 2:19" at bounding box center [259, 200] width 214 height 20
click at [243, 199] on section "1:13 2:19" at bounding box center [259, 200] width 214 height 20
drag, startPoint x: 263, startPoint y: 199, endPoint x: 250, endPoint y: 204, distance: 14.3
click at [250, 204] on div at bounding box center [250, 201] width 19 height 19
drag, startPoint x: 104, startPoint y: 104, endPoint x: 86, endPoint y: 98, distance: 18.3
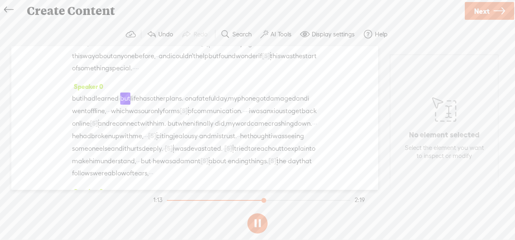
click at [218, 62] on span "found" at bounding box center [226, 56] width 17 height 12
drag, startPoint x: 261, startPoint y: 201, endPoint x: 255, endPoint y: 203, distance: 5.5
click at [255, 203] on div at bounding box center [259, 201] width 19 height 19
drag, startPoint x: 260, startPoint y: 201, endPoint x: 252, endPoint y: 204, distance: 8.1
click at [252, 204] on div at bounding box center [252, 201] width 19 height 19
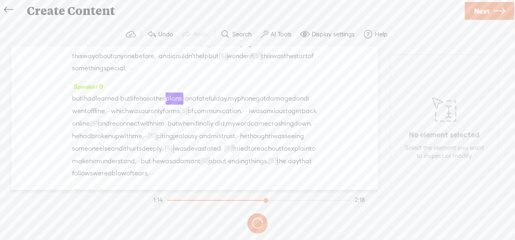
click at [119, 105] on span "learned" at bounding box center [106, 99] width 23 height 12
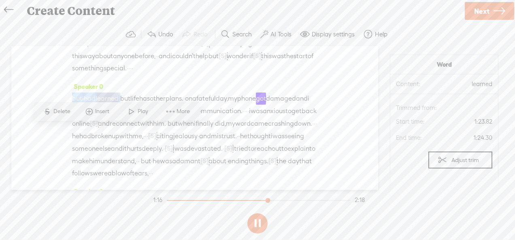
drag, startPoint x: 130, startPoint y: 129, endPoint x: 70, endPoint y: 133, distance: 60.0
click at [70, 133] on div "Speaker 0 · · · · the story that turns around [S] your house drink · is a tale …" at bounding box center [194, 118] width 367 height 144
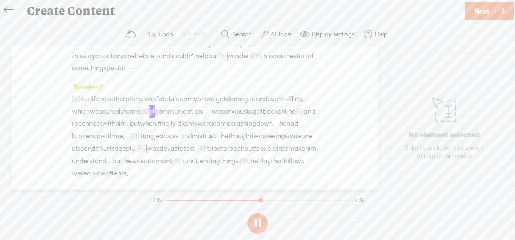
click at [261, 204] on div at bounding box center [261, 201] width 19 height 19
click at [149, 115] on span "[S]" at bounding box center [145, 111] width 8 height 7
click at [128, 130] on span "him." at bounding box center [121, 124] width 13 height 12
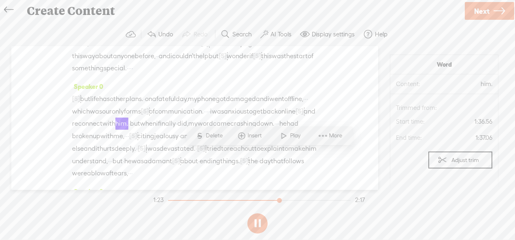
click at [286, 130] on span "had" at bounding box center [292, 124] width 12 height 12
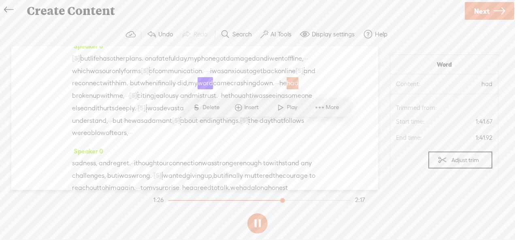
click at [332, 150] on div "Speaker 0 · · · · the story that turns around [S] your house drink · is a tale …" at bounding box center [194, 118] width 367 height 144
click at [177, 89] on span "did," at bounding box center [182, 83] width 11 height 12
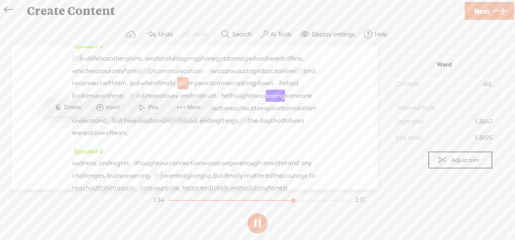
click at [177, 89] on span "did," at bounding box center [182, 83] width 11 height 12
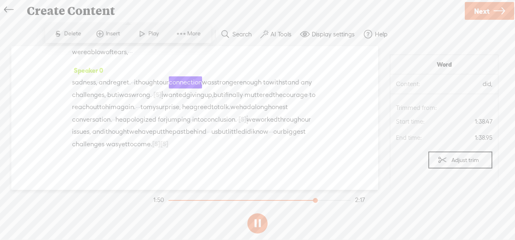
scroll to position [342, 0]
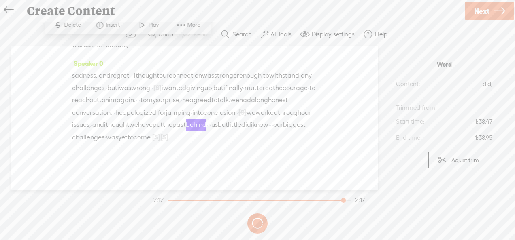
click at [237, 119] on span "·" at bounding box center [238, 113] width 2 height 12
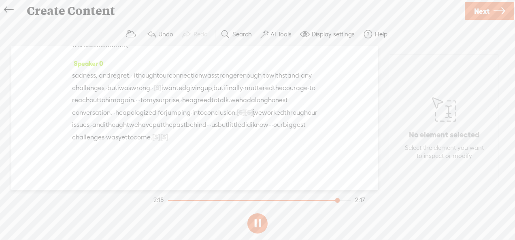
click at [337, 201] on div at bounding box center [259, 200] width 182 height 1
click at [237, 116] on span "[S]" at bounding box center [241, 112] width 8 height 7
click at [216, 127] on span "Restore" at bounding box center [217, 126] width 21 height 8
click at [477, 8] on span "Next" at bounding box center [481, 11] width 15 height 21
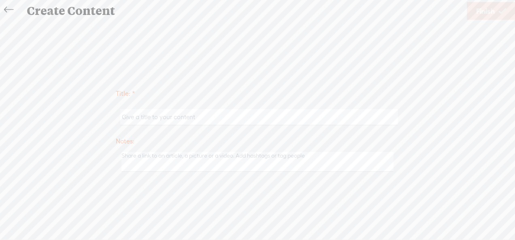
click at [269, 116] on input "text" at bounding box center [258, 117] width 277 height 16
type input "the tale of love"
click at [481, 8] on span "Finish" at bounding box center [485, 11] width 19 height 21
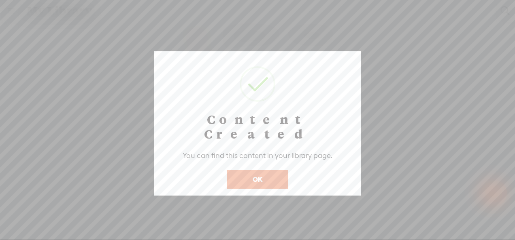
click at [241, 170] on button "OK" at bounding box center [258, 179] width 62 height 19
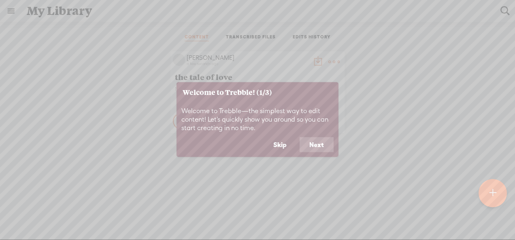
click at [280, 147] on button "Skip" at bounding box center [279, 144] width 33 height 15
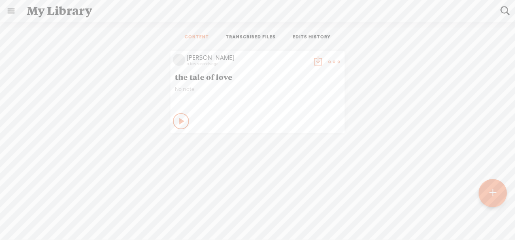
click at [313, 59] on t at bounding box center [317, 61] width 11 height 11
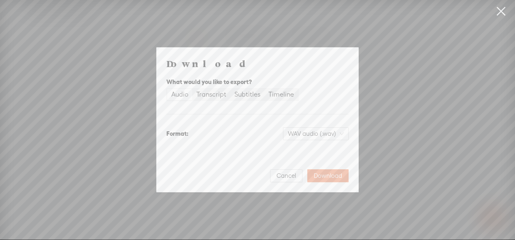
click at [179, 95] on div "Audio" at bounding box center [179, 94] width 17 height 11
click at [167, 89] on input "Audio" at bounding box center [167, 89] width 0 height 0
click at [201, 96] on div "Transcript" at bounding box center [211, 94] width 30 height 11
click at [192, 89] on input "Transcript" at bounding box center [192, 89] width 0 height 0
click at [256, 97] on div "Subtitles" at bounding box center [247, 94] width 26 height 11
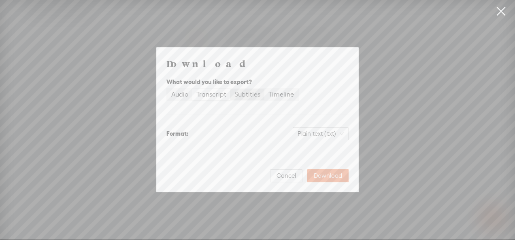
click at [230, 89] on input "Subtitles" at bounding box center [230, 89] width 0 height 0
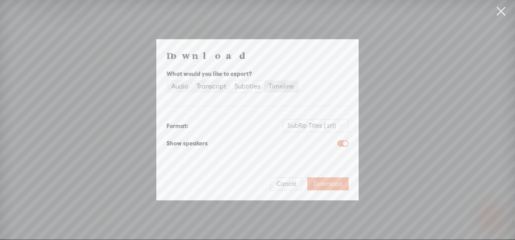
click at [269, 90] on div "Timeline" at bounding box center [280, 86] width 25 height 11
click at [264, 81] on input "Timeline" at bounding box center [264, 81] width 0 height 0
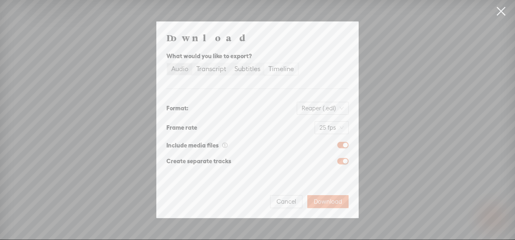
click at [175, 66] on div "Audio" at bounding box center [179, 69] width 17 height 11
click at [167, 64] on input "Audio" at bounding box center [167, 64] width 0 height 0
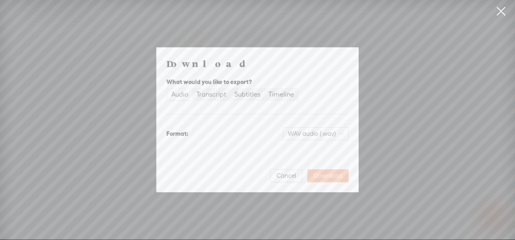
click at [324, 171] on button "Download" at bounding box center [327, 176] width 41 height 13
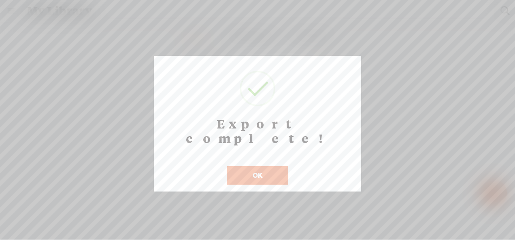
click at [263, 166] on button "OK" at bounding box center [258, 175] width 62 height 19
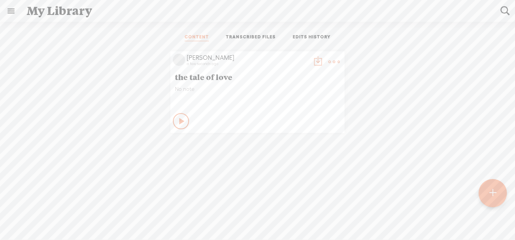
click at [397, 111] on div "maryjane a few seconds ago the tale of love No note Play Content" at bounding box center [257, 92] width 503 height 90
click at [328, 60] on t at bounding box center [333, 61] width 11 height 11
click at [293, 87] on link "Edit" at bounding box center [292, 89] width 81 height 19
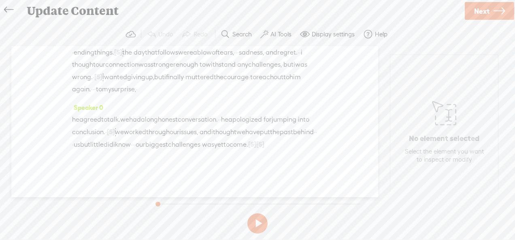
scroll to position [367, 0]
click at [14, 6] on link at bounding box center [11, 10] width 18 height 16
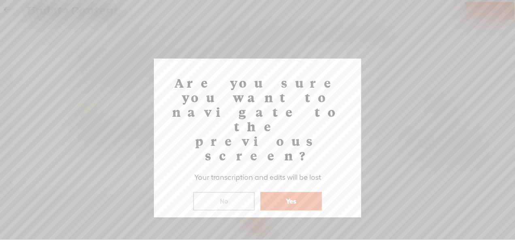
click at [286, 192] on button "Yes" at bounding box center [291, 201] width 62 height 19
